Goal: Transaction & Acquisition: Purchase product/service

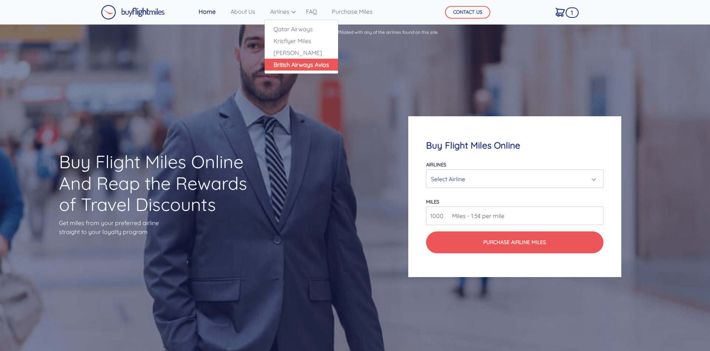
click at [287, 62] on link "British Airways Avios" at bounding box center [301, 65] width 73 height 12
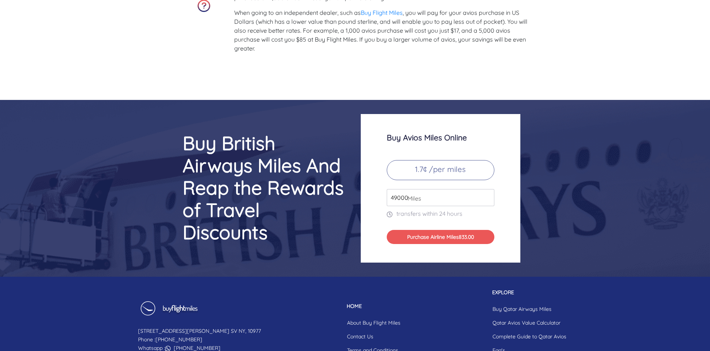
scroll to position [3170, 0]
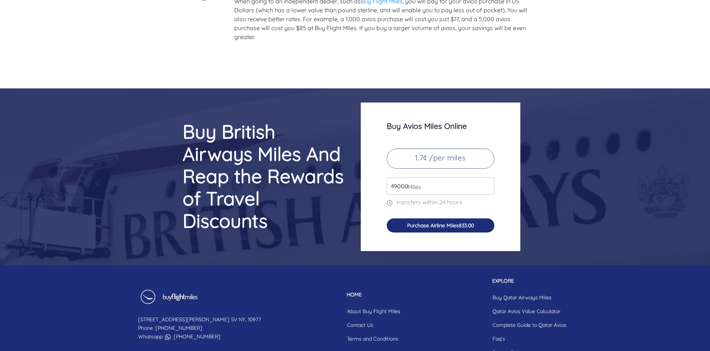
click at [445, 232] on button "Purchase Airline Miles 833.00" at bounding box center [441, 225] width 108 height 14
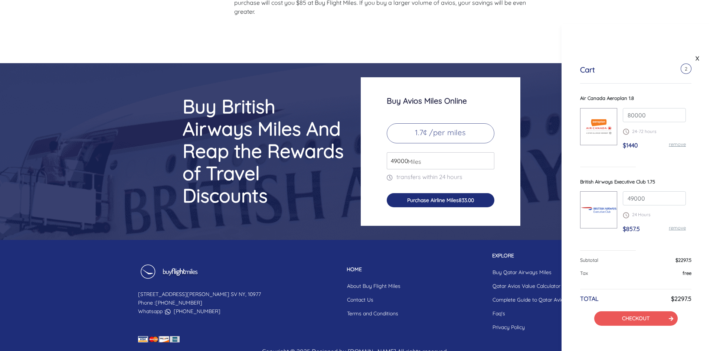
scroll to position [3226, 0]
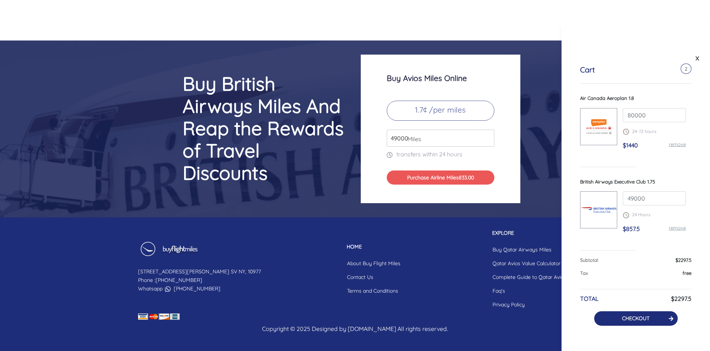
click at [627, 313] on button "CHECKOUT" at bounding box center [636, 318] width 84 height 14
click at [618, 316] on button "CHECKOUT" at bounding box center [636, 318] width 84 height 14
click at [626, 320] on link "CHECKOUT" at bounding box center [635, 318] width 27 height 7
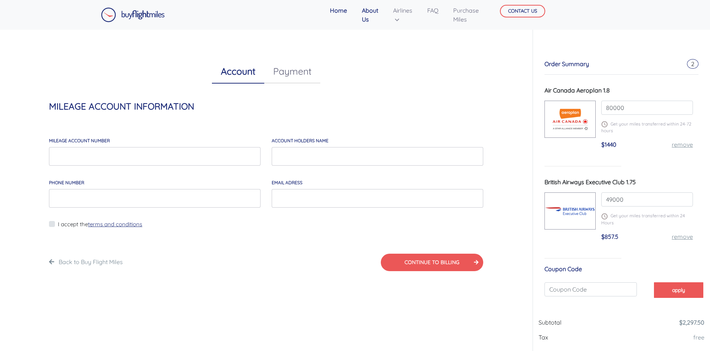
click at [368, 14] on link "About Us" at bounding box center [370, 15] width 22 height 24
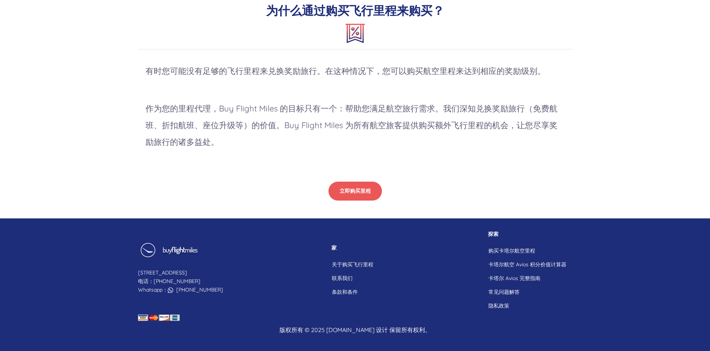
scroll to position [532, 0]
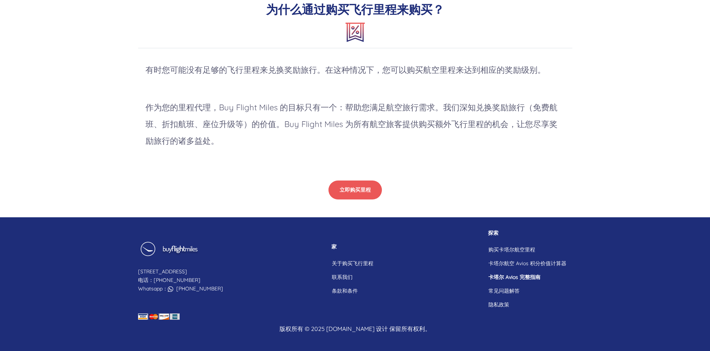
click at [511, 275] on font "卡塔尔 Avios 完整指南" at bounding box center [514, 277] width 52 height 7
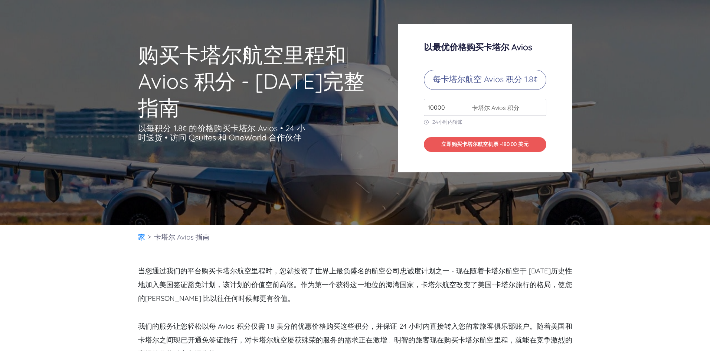
scroll to position [91, 0]
